Goal: Find specific page/section: Find specific page/section

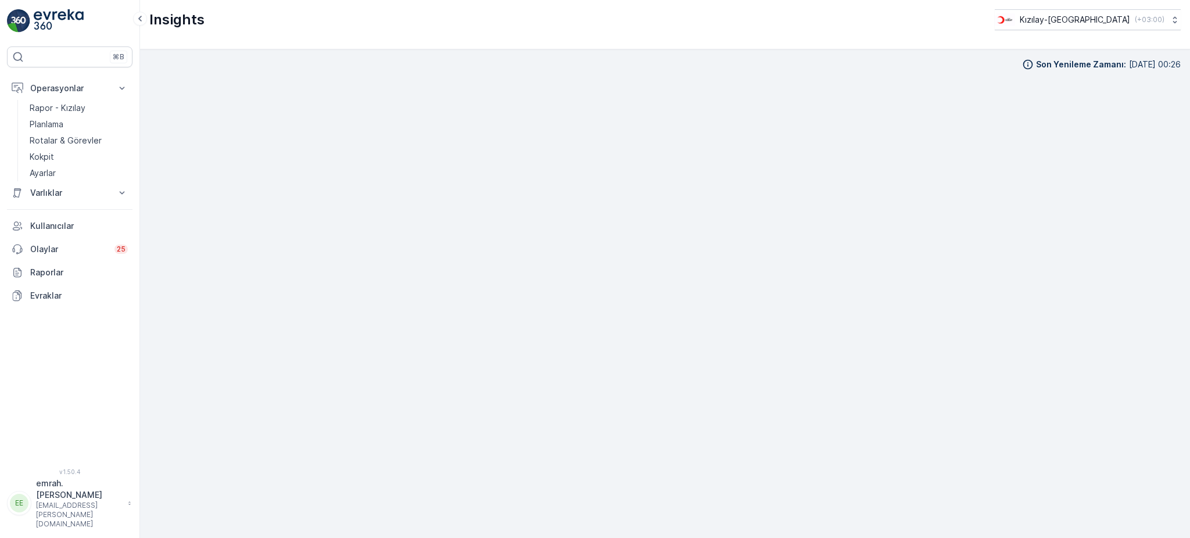
scroll to position [12, 0]
click at [1104, 19] on p "Kızılay-[GEOGRAPHIC_DATA]" at bounding box center [1074, 20] width 110 height 12
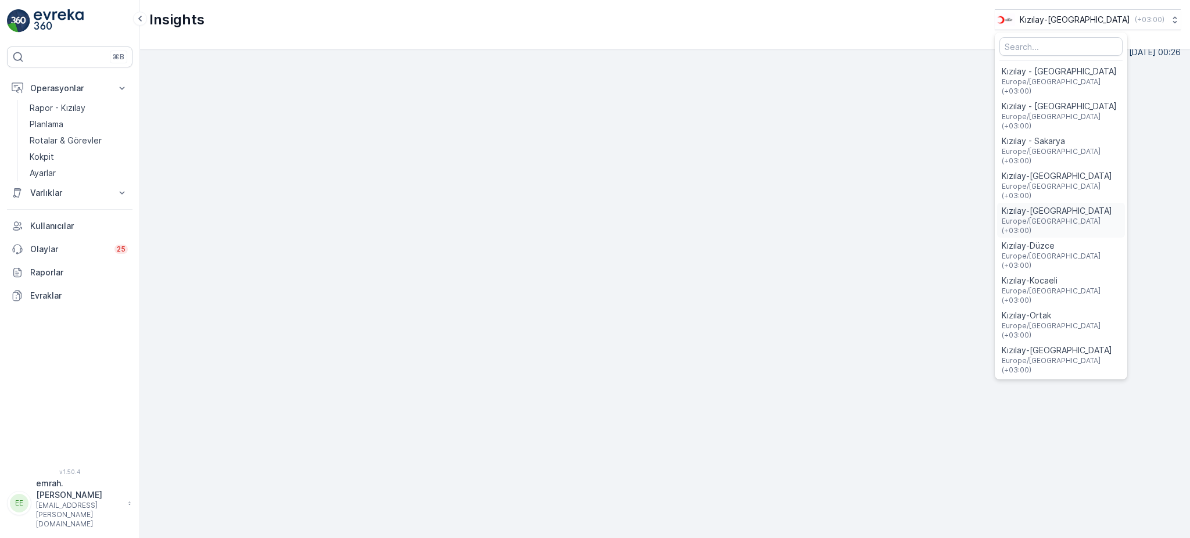
click at [1110, 217] on span "Europe/[GEOGRAPHIC_DATA] (+03:00)" at bounding box center [1061, 226] width 119 height 19
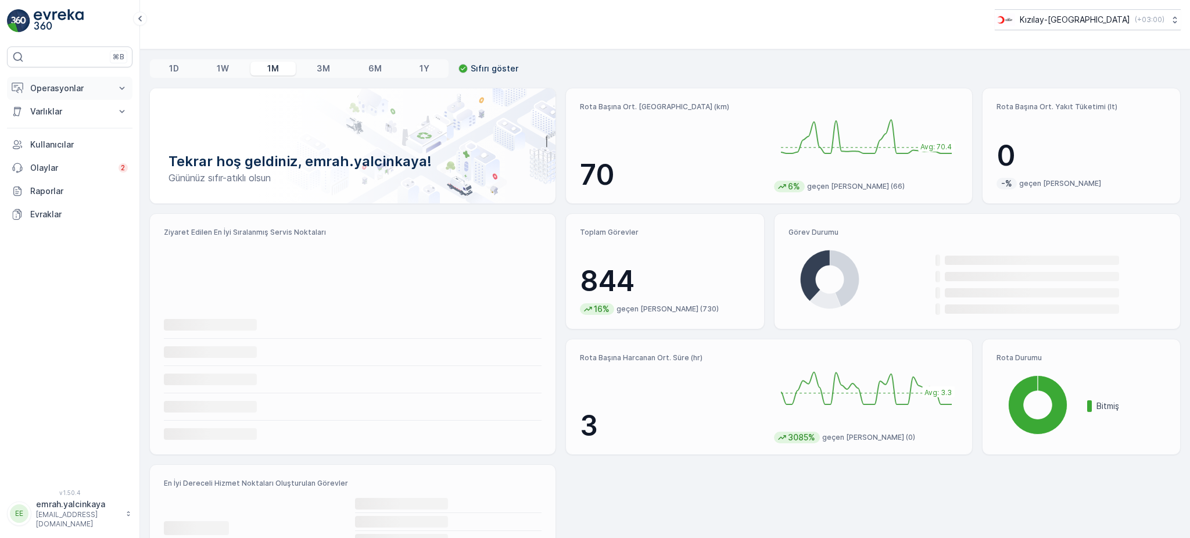
click at [41, 89] on p "Operasyonlar" at bounding box center [69, 89] width 79 height 12
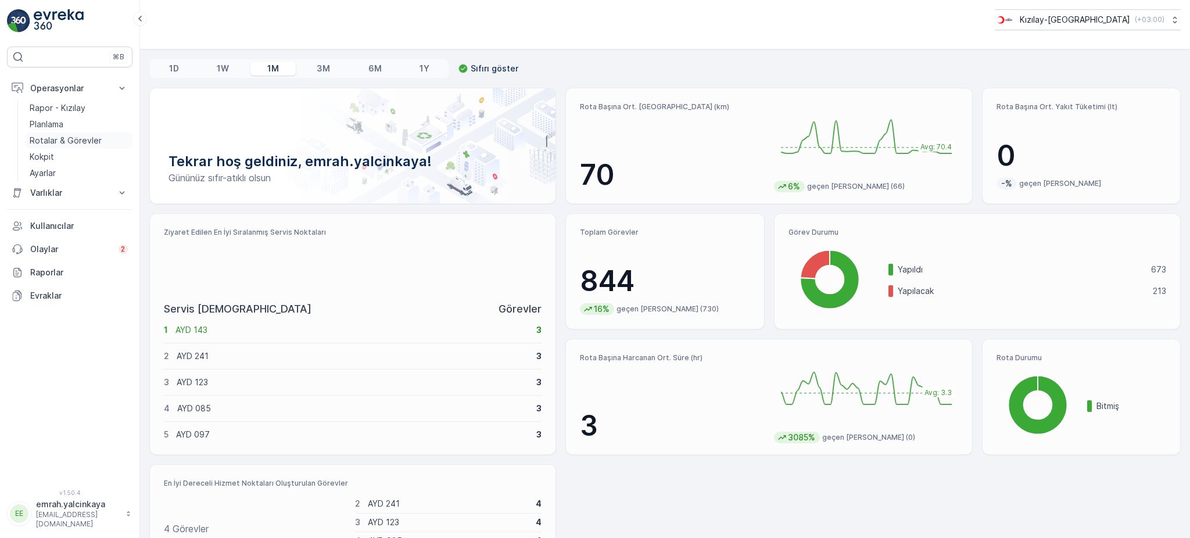
click at [42, 135] on p "Rotalar & Görevler" at bounding box center [66, 141] width 72 height 12
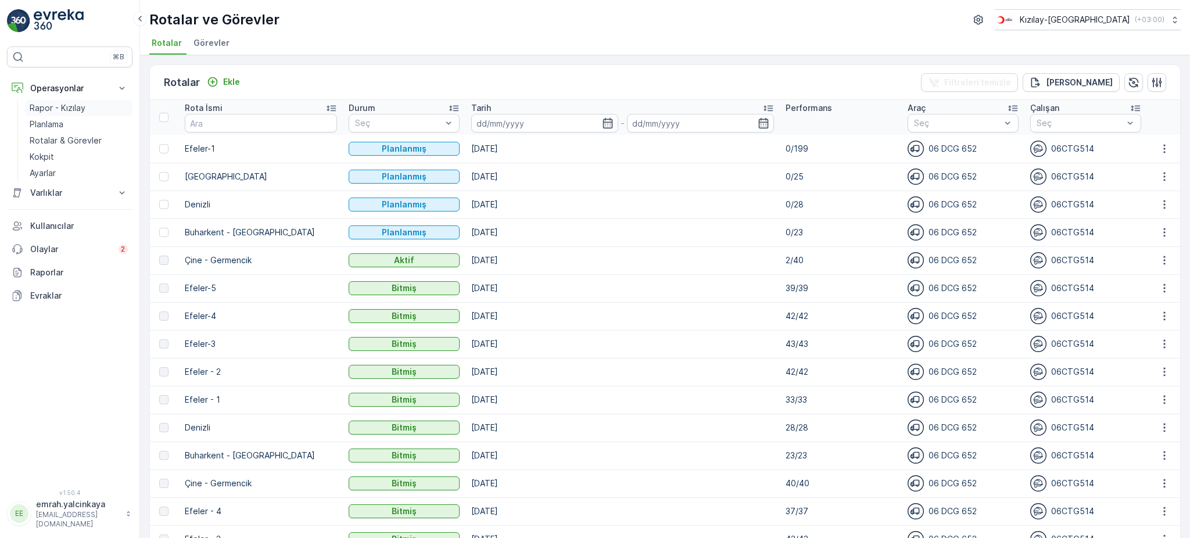
click at [51, 109] on p "Rapor - Kızılay" at bounding box center [58, 108] width 56 height 12
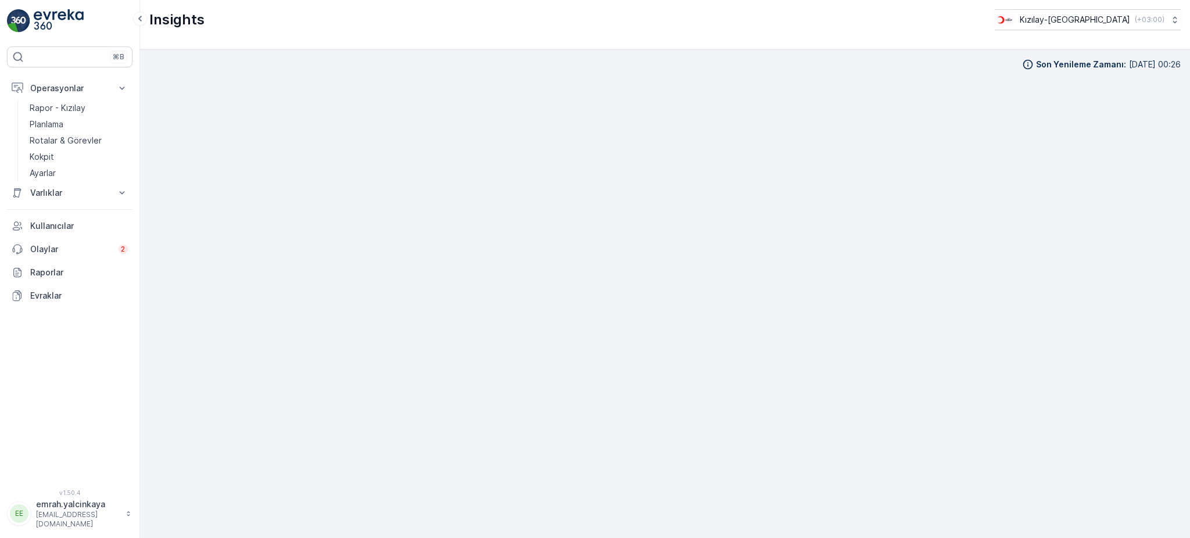
scroll to position [12, 0]
